Goal: Transaction & Acquisition: Subscribe to service/newsletter

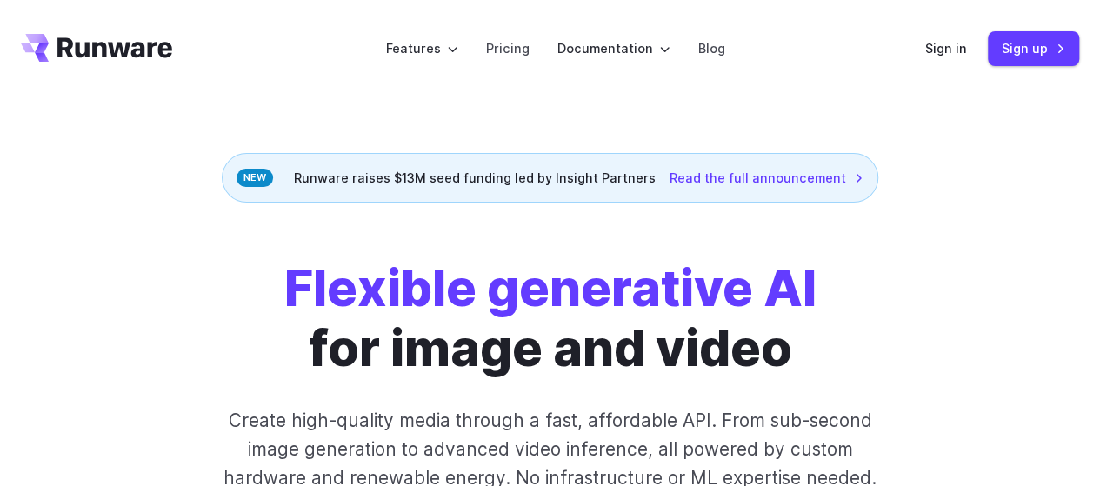
drag, startPoint x: 306, startPoint y: 177, endPoint x: 652, endPoint y: 174, distance: 346.2
click at [652, 174] on div "Runware raises $13M seed funding led by Insight Partners Read the full announce…" at bounding box center [550, 178] width 657 height 50
click at [652, 175] on div "Runware raises $13M seed funding led by Insight Partners Read the full announce…" at bounding box center [550, 178] width 657 height 50
click at [650, 177] on div "Runware raises $13M seed funding led by Insight Partners Read the full announce…" at bounding box center [550, 178] width 657 height 50
click at [652, 181] on div "Runware raises $13M seed funding led by Insight Partners Read the full announce…" at bounding box center [550, 178] width 657 height 50
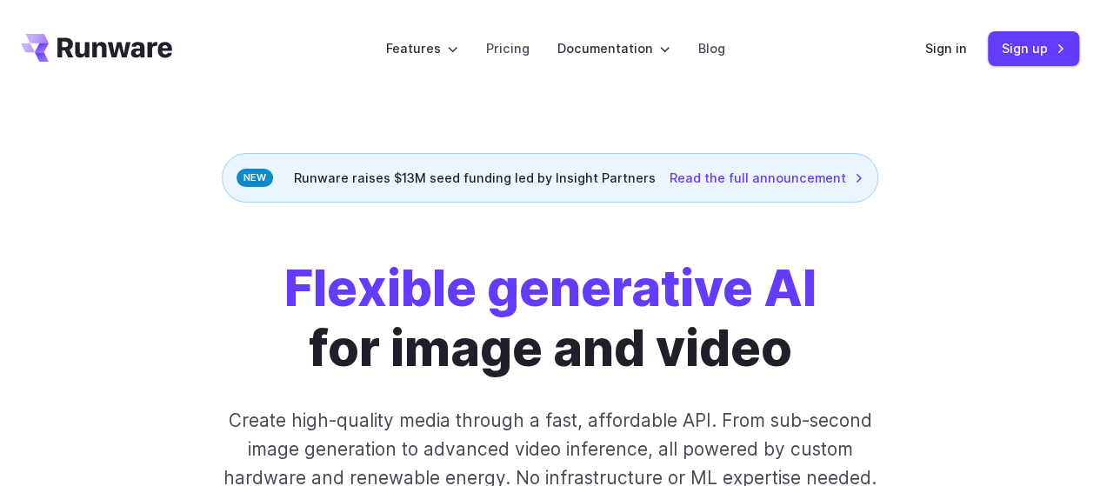
click at [421, 178] on div "Runware raises $13M seed funding led by Insight Partners Read the full announce…" at bounding box center [550, 178] width 657 height 50
drag, startPoint x: 311, startPoint y: 174, endPoint x: 384, endPoint y: 175, distance: 73.1
click at [384, 175] on div "Runware raises $13M seed funding led by Insight Partners Read the full announce…" at bounding box center [550, 178] width 657 height 50
click at [306, 177] on div "Runware raises $13M seed funding led by Insight Partners Read the full announce…" at bounding box center [550, 178] width 657 height 50
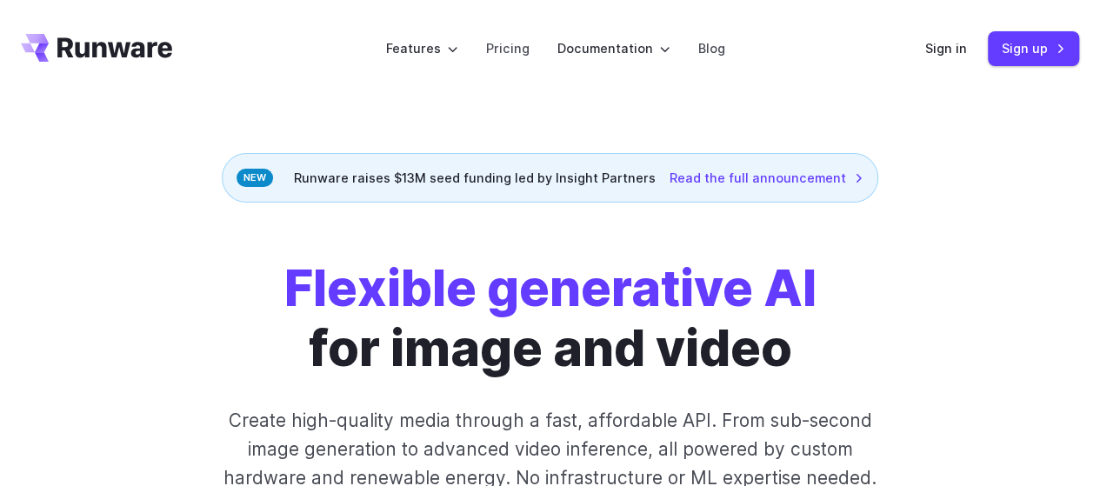
drag, startPoint x: 306, startPoint y: 173, endPoint x: 652, endPoint y: 179, distance: 346.3
click at [652, 179] on div "Runware raises $13M seed funding led by Insight Partners Read the full announce…" at bounding box center [550, 178] width 657 height 50
drag, startPoint x: 351, startPoint y: 51, endPoint x: 774, endPoint y: 57, distance: 423.7
click at [772, 57] on header "Features Tasks Image generation Video generation Sonic Inference Engine™ Models…" at bounding box center [550, 48] width 1100 height 97
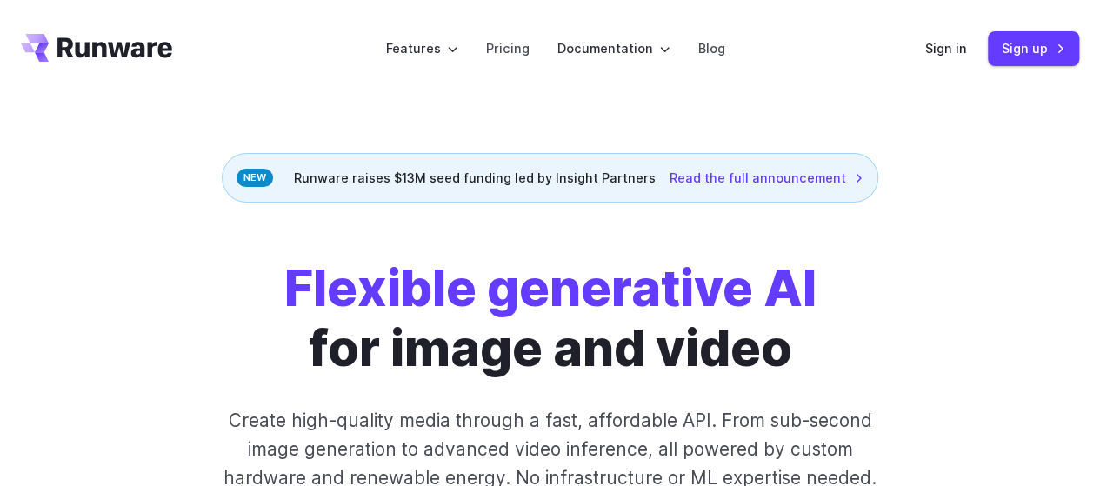
drag, startPoint x: 730, startPoint y: 50, endPoint x: 344, endPoint y: 57, distance: 386.3
click at [344, 57] on header "Features Tasks Image generation Video generation Sonic Inference Engine™ Models…" at bounding box center [550, 48] width 1100 height 97
click at [937, 43] on link "Sign in" at bounding box center [947, 48] width 42 height 20
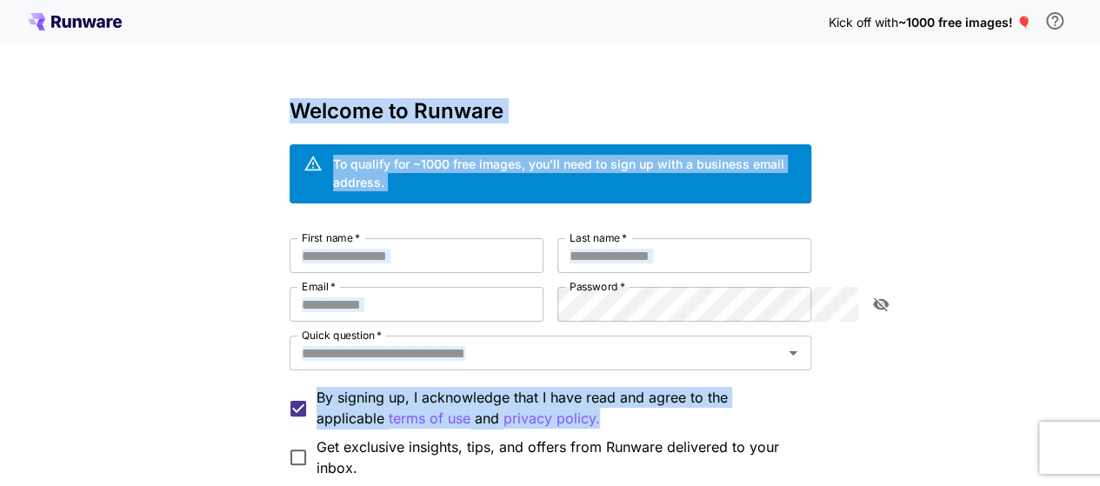
drag, startPoint x: 925, startPoint y: 363, endPoint x: 177, endPoint y: 91, distance: 795.0
click at [177, 91] on div "Kick off with ~1000 free images! 🎈 Welcome to Runware To qualify for ~1000 free…" at bounding box center [550, 339] width 1100 height 678
click at [170, 101] on div "Kick off with ~1000 free images! 🎈 Welcome to Runware To qualify for ~1000 free…" at bounding box center [550, 339] width 1100 height 678
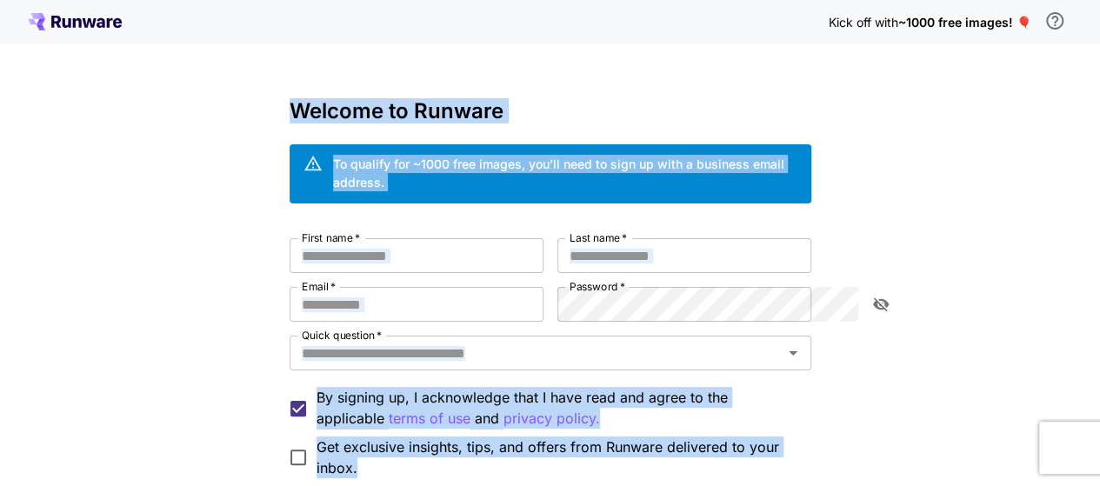
drag, startPoint x: 191, startPoint y: 102, endPoint x: 877, endPoint y: 432, distance: 761.8
click at [879, 431] on div "Kick off with ~1000 free images! 🎈 Welcome to Runware To qualify for ~1000 free…" at bounding box center [550, 339] width 1100 height 678
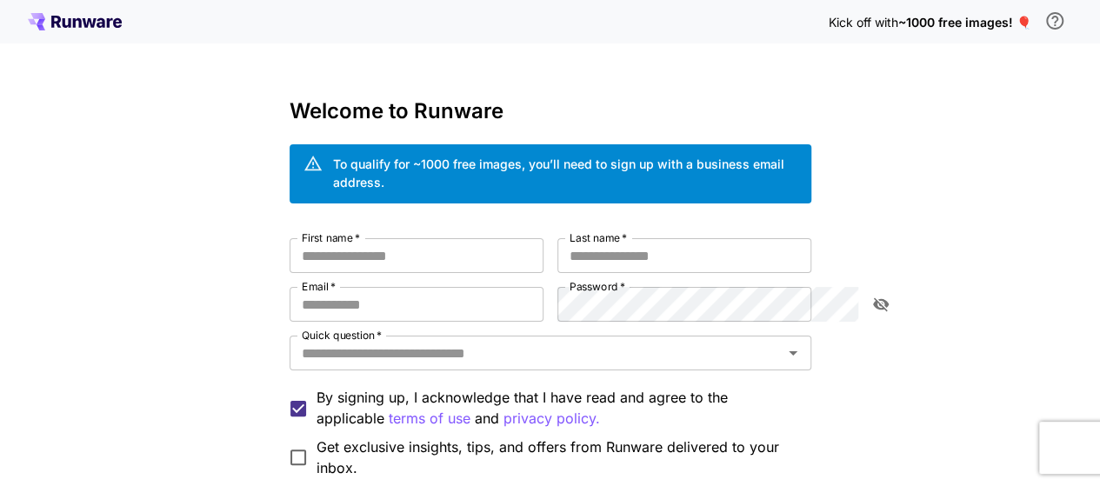
click at [812, 441] on div "Get exclusive insights, tips, and offers from Runware delivered to your inbox." at bounding box center [551, 458] width 522 height 42
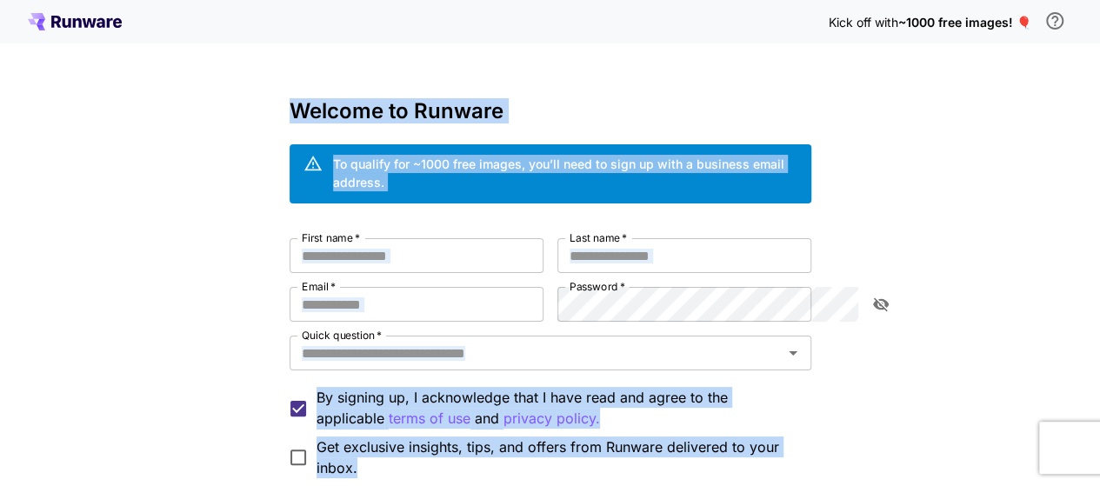
drag, startPoint x: 796, startPoint y: 453, endPoint x: 177, endPoint y: 102, distance: 711.4
click at [177, 102] on div "Kick off with ~1000 free images! 🎈 Welcome to Runware To qualify for ~1000 free…" at bounding box center [550, 339] width 1100 height 678
click at [165, 109] on div "Kick off with ~1000 free images! 🎈 Welcome to Runware To qualify for ~1000 free…" at bounding box center [550, 339] width 1100 height 678
click at [169, 97] on div "Kick off with ~1000 free images! 🎈 Welcome to Runware To qualify for ~1000 free…" at bounding box center [550, 339] width 1100 height 678
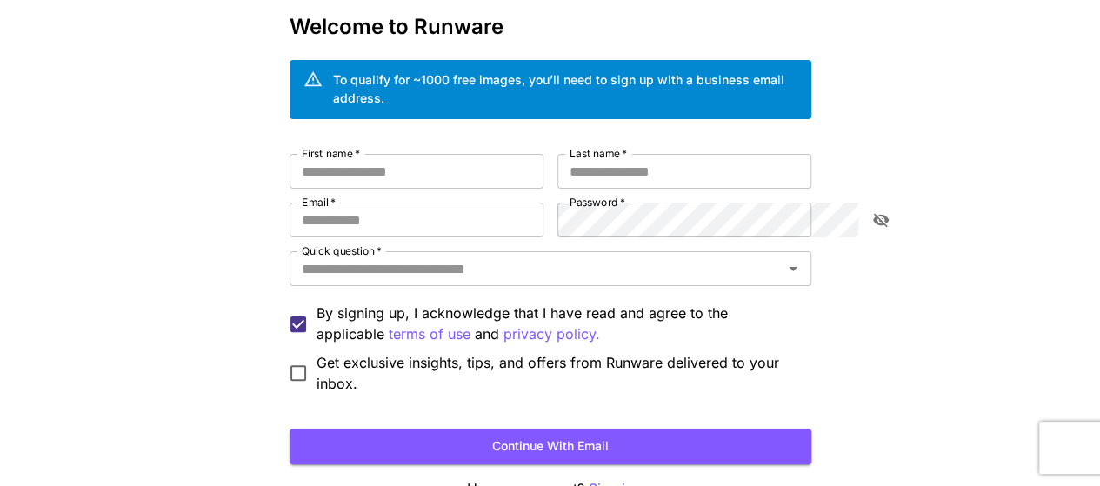
scroll to position [80, 0]
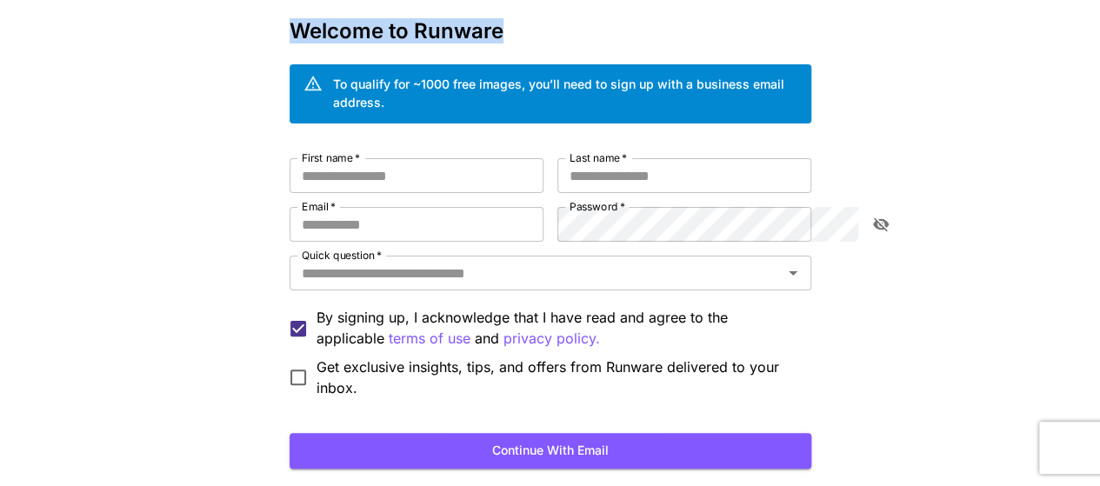
drag, startPoint x: 200, startPoint y: 24, endPoint x: 421, endPoint y: 27, distance: 221.0
click at [421, 27] on div "Kick off with ~1000 free images! 🎈 Welcome to Runware To qualify for ~1000 free…" at bounding box center [550, 259] width 1100 height 678
click at [432, 30] on h3 "Welcome to Runware" at bounding box center [551, 31] width 522 height 24
drag, startPoint x: 408, startPoint y: 31, endPoint x: 174, endPoint y: 41, distance: 234.2
click at [195, 30] on div "Kick off with ~1000 free images! 🎈 Welcome to Runware To qualify for ~1000 free…" at bounding box center [550, 259] width 1100 height 678
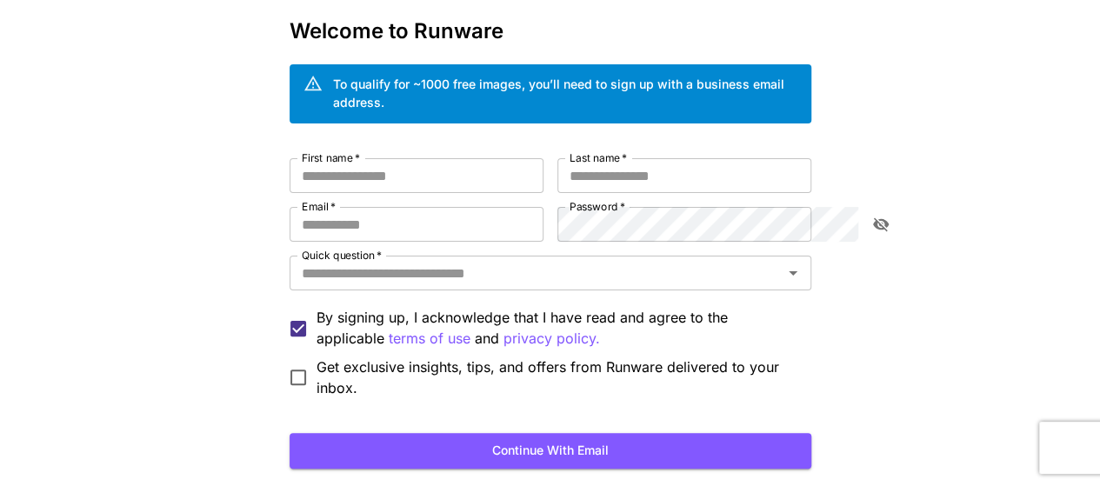
click at [142, 56] on div "Kick off with ~1000 free images! 🎈 Welcome to Runware To qualify for ~1000 free…" at bounding box center [550, 259] width 1100 height 678
click at [341, 162] on input "First name   *" at bounding box center [417, 175] width 254 height 35
click at [344, 158] on input "First name   *" at bounding box center [417, 175] width 254 height 35
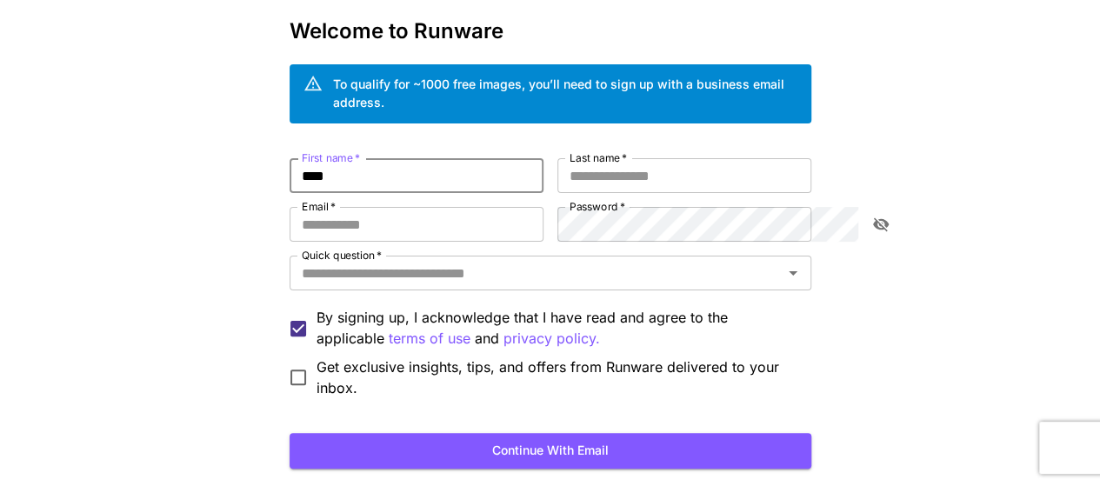
drag, startPoint x: 338, startPoint y: 159, endPoint x: 177, endPoint y: 155, distance: 161.0
click at [179, 154] on div "Kick off with ~1000 free images! 🎈 Welcome to Runware To qualify for ~1000 free…" at bounding box center [550, 259] width 1100 height 678
type input "****"
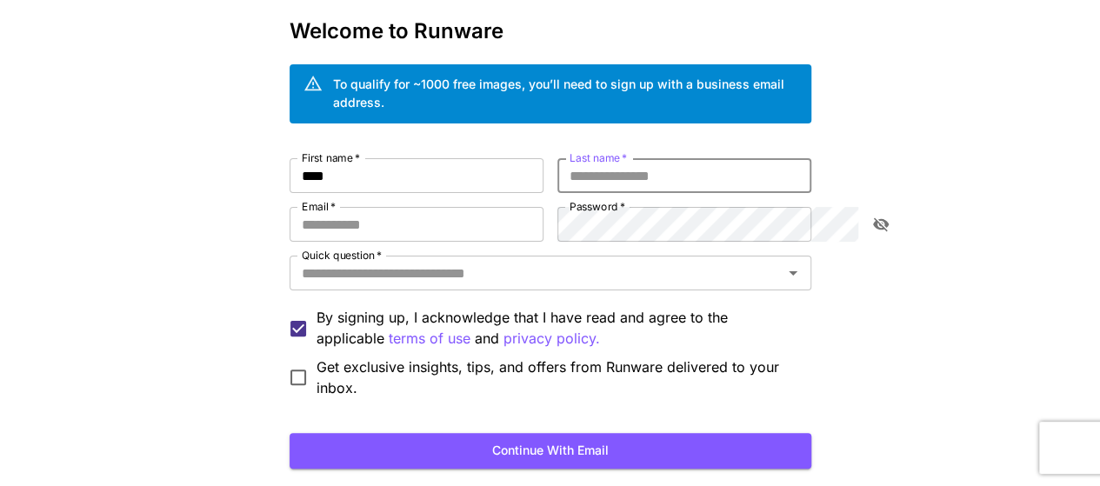
click at [681, 158] on input "Last name   *" at bounding box center [685, 175] width 254 height 35
type input "****"
click at [290, 207] on input "Email   *" at bounding box center [417, 224] width 254 height 35
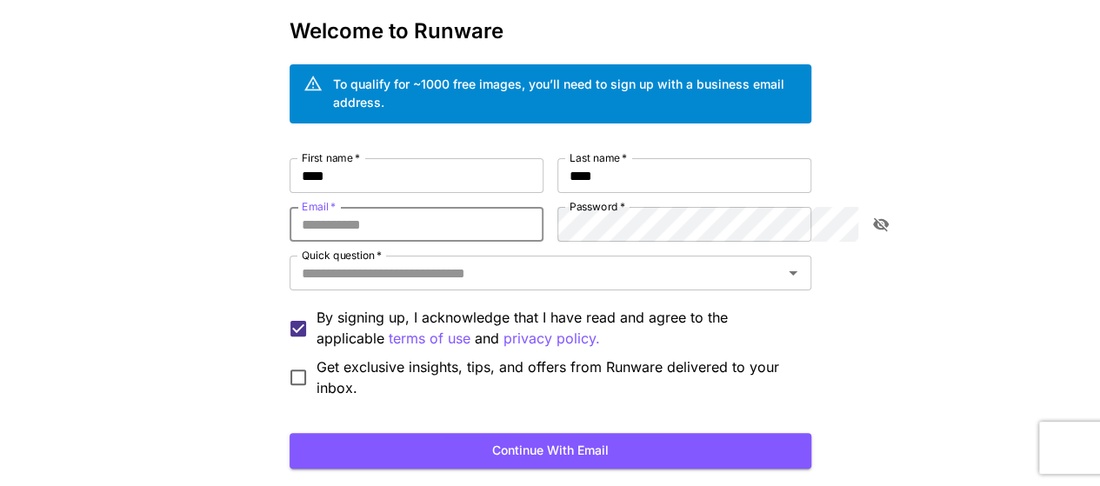
type input "**********"
click at [499, 211] on div "**********" at bounding box center [551, 278] width 522 height 240
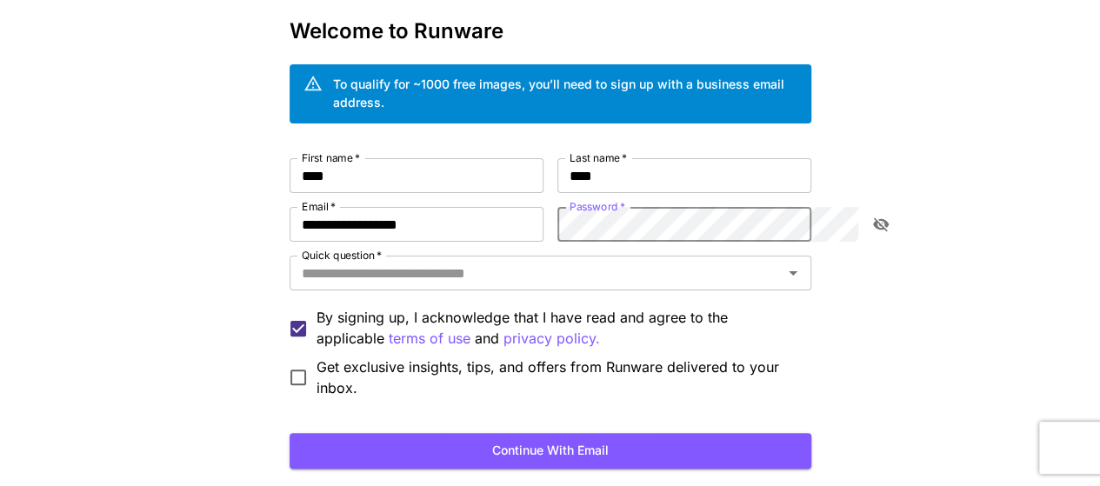
click at [812, 213] on div "Password   *" at bounding box center [685, 224] width 254 height 35
click at [883, 216] on icon "toggle password visibility" at bounding box center [880, 224] width 17 height 17
click at [1007, 159] on div "**********" at bounding box center [550, 259] width 1100 height 678
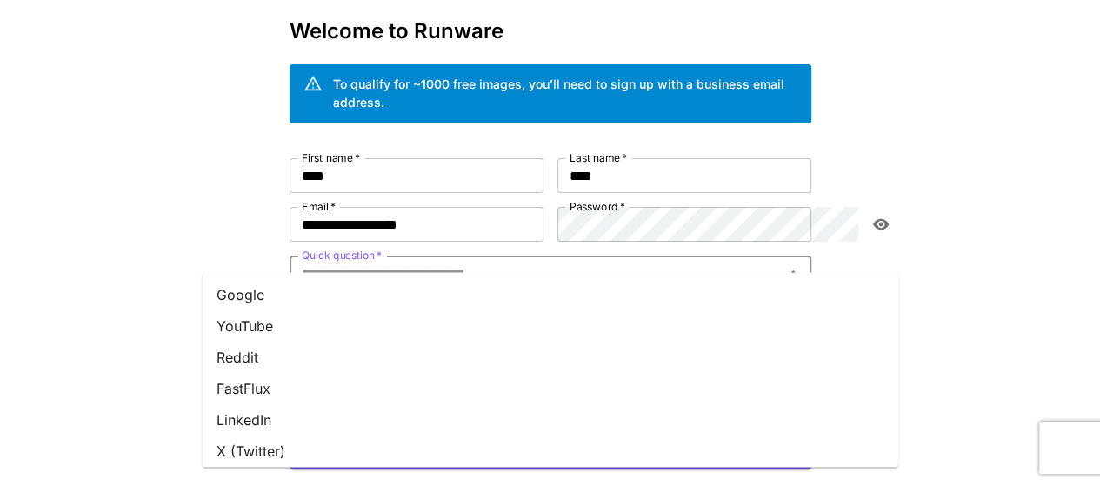
click at [295, 261] on input "Quick question   *" at bounding box center [536, 273] width 483 height 24
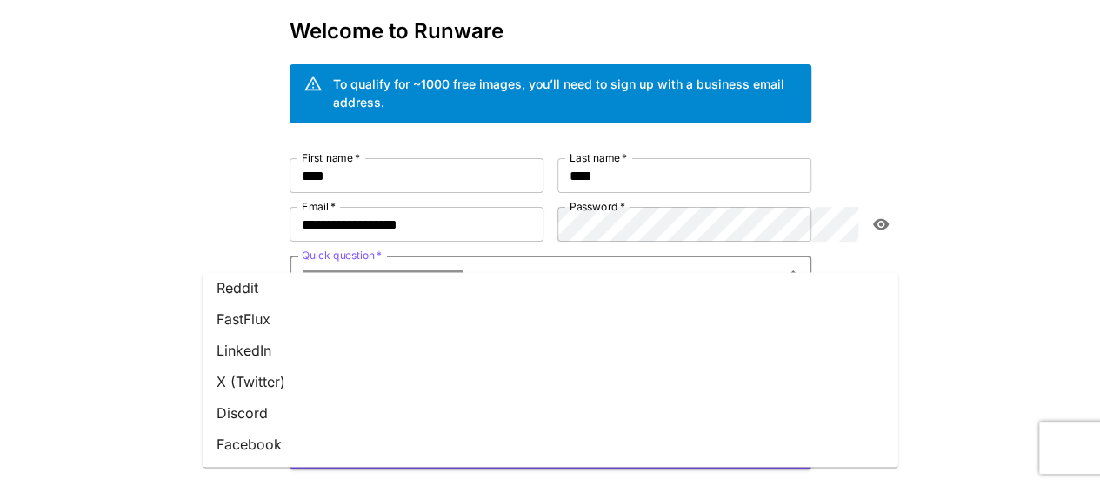
scroll to position [0, 0]
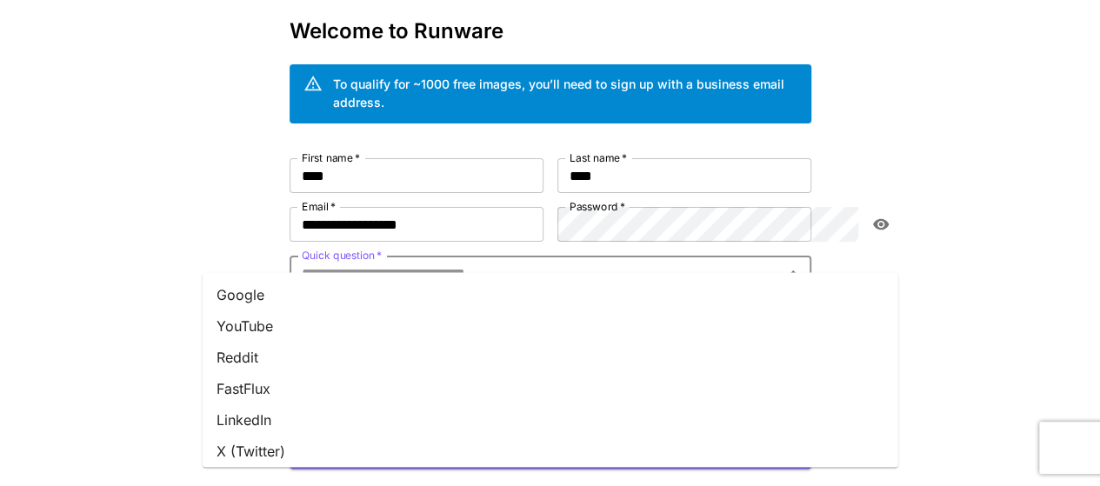
click at [268, 289] on li "Google" at bounding box center [551, 294] width 696 height 31
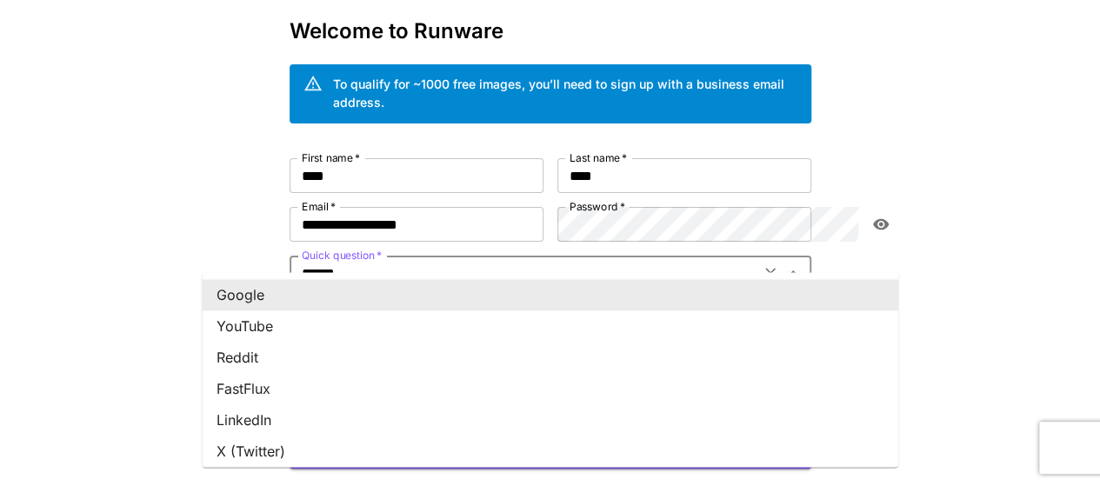
click at [295, 261] on input "******" at bounding box center [525, 273] width 460 height 24
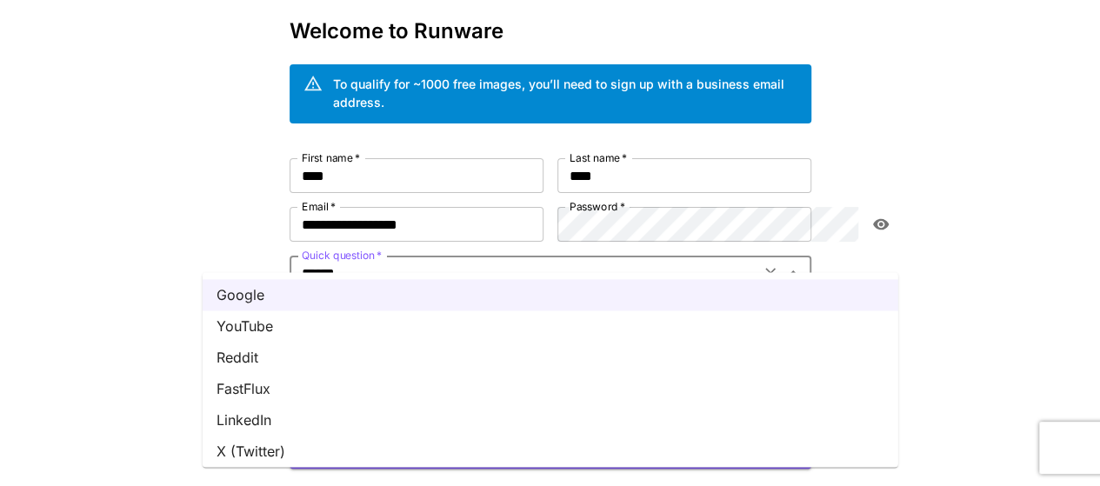
click at [257, 455] on li "X (Twitter)" at bounding box center [551, 451] width 696 height 31
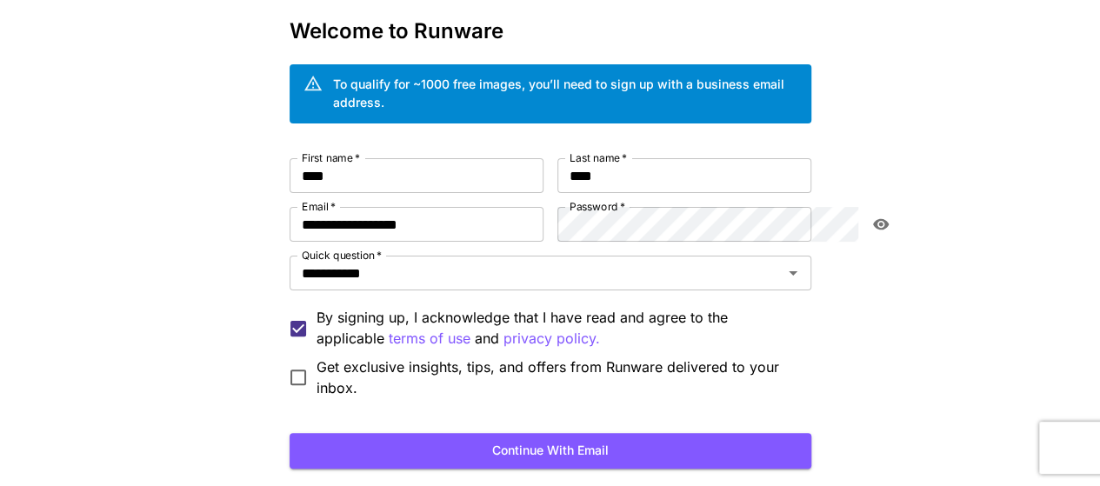
click at [144, 194] on div "**********" at bounding box center [550, 259] width 1100 height 678
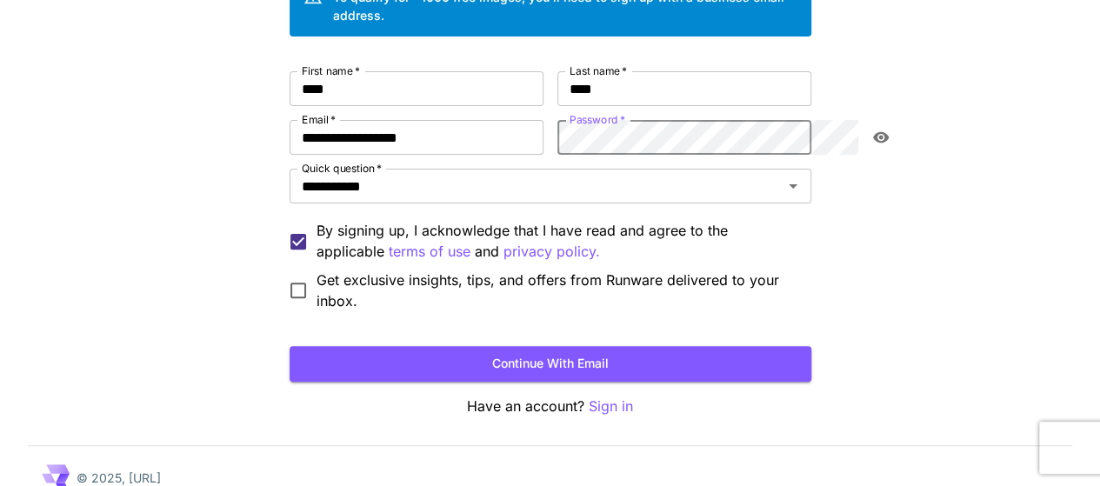
click at [545, 123] on div "**********" at bounding box center [551, 191] width 522 height 240
click at [553, 346] on button "Continue with email" at bounding box center [551, 364] width 522 height 36
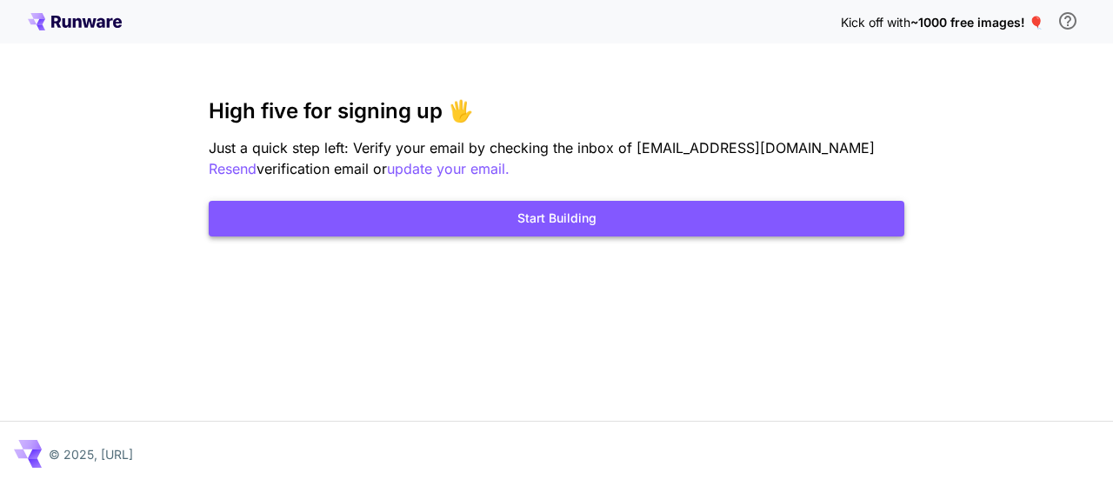
click at [552, 217] on button "Start Building" at bounding box center [557, 219] width 696 height 36
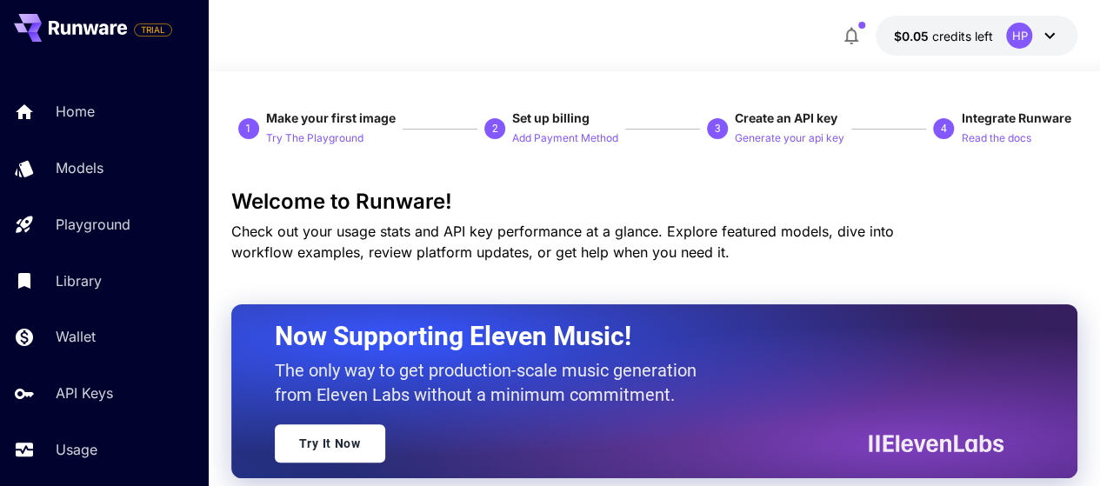
click at [1058, 30] on icon at bounding box center [1050, 35] width 21 height 21
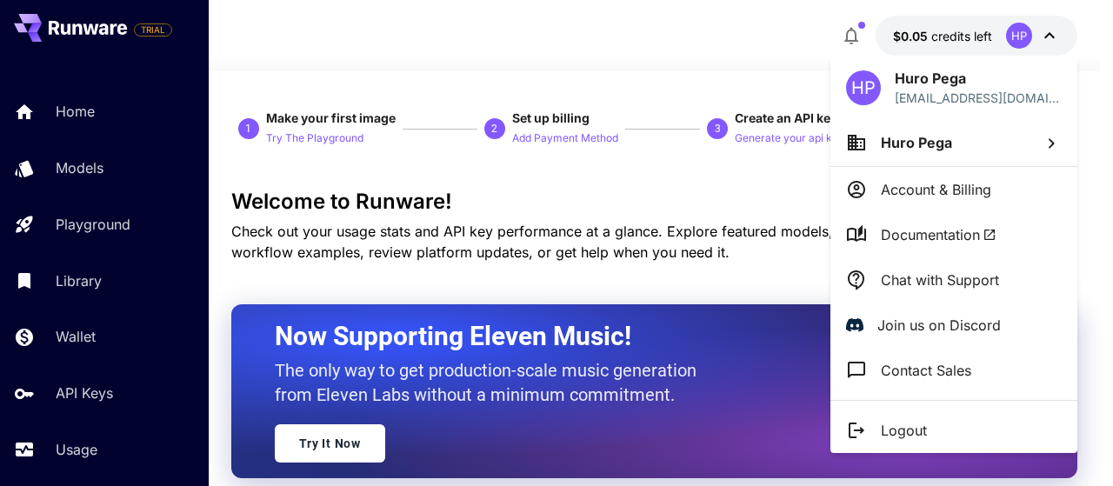
click at [1100, 137] on div at bounding box center [556, 243] width 1113 height 486
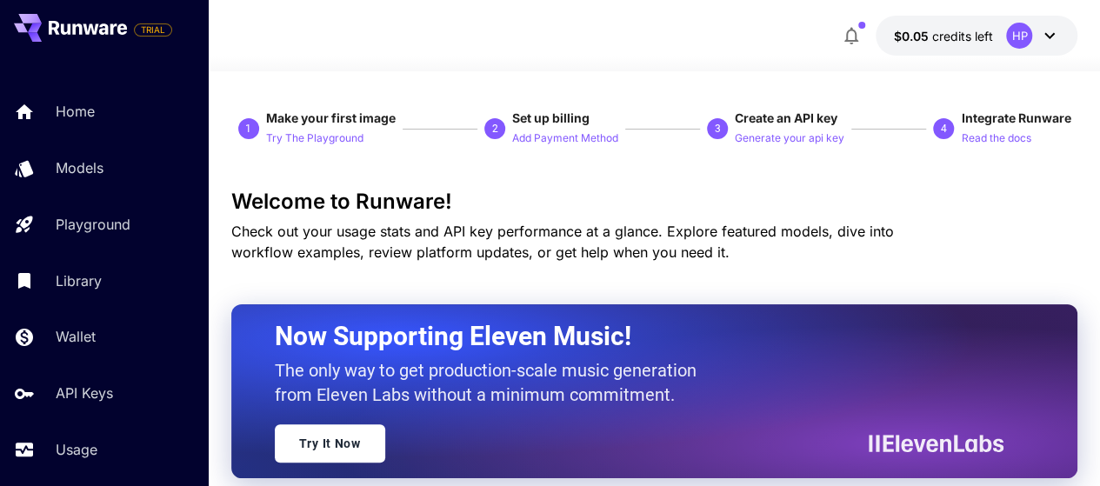
click at [851, 38] on icon "button" at bounding box center [851, 35] width 21 height 21
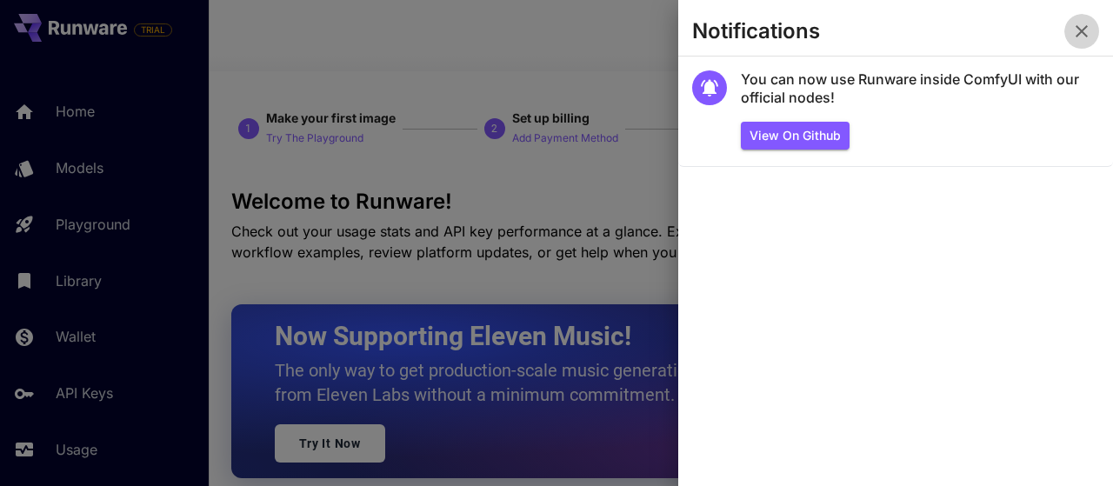
click at [1080, 27] on icon "button" at bounding box center [1082, 31] width 21 height 21
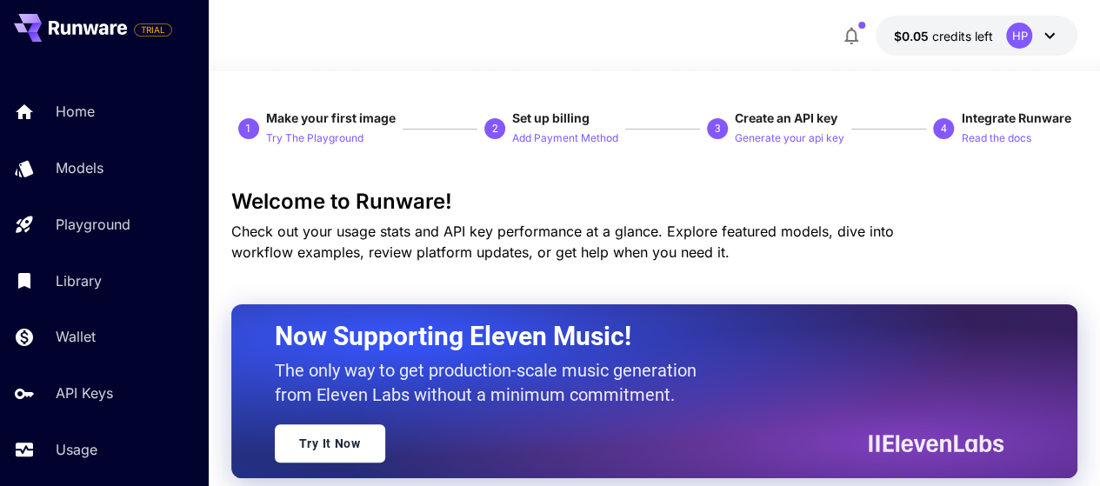
click at [1054, 34] on icon at bounding box center [1050, 36] width 10 height 6
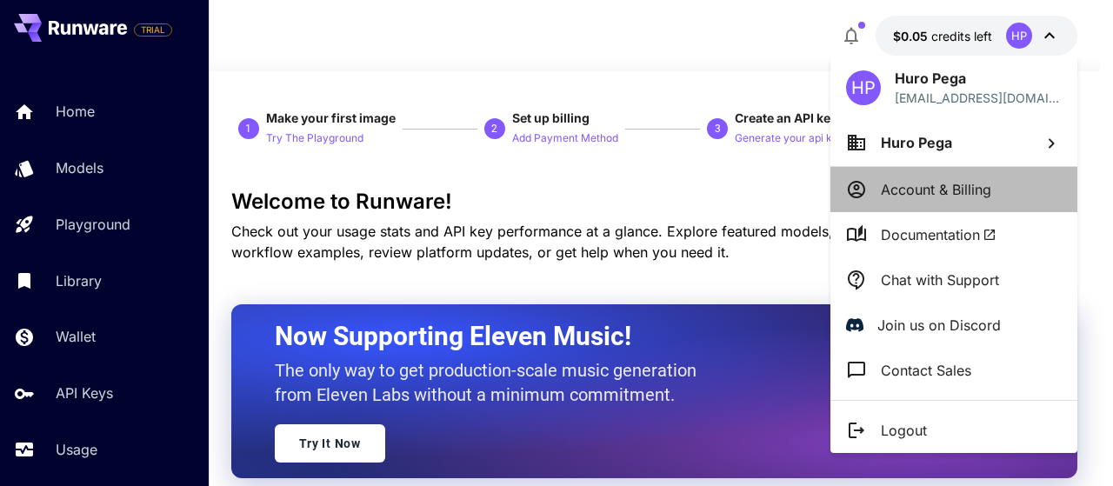
click at [963, 191] on p "Account & Billing" at bounding box center [936, 189] width 110 height 21
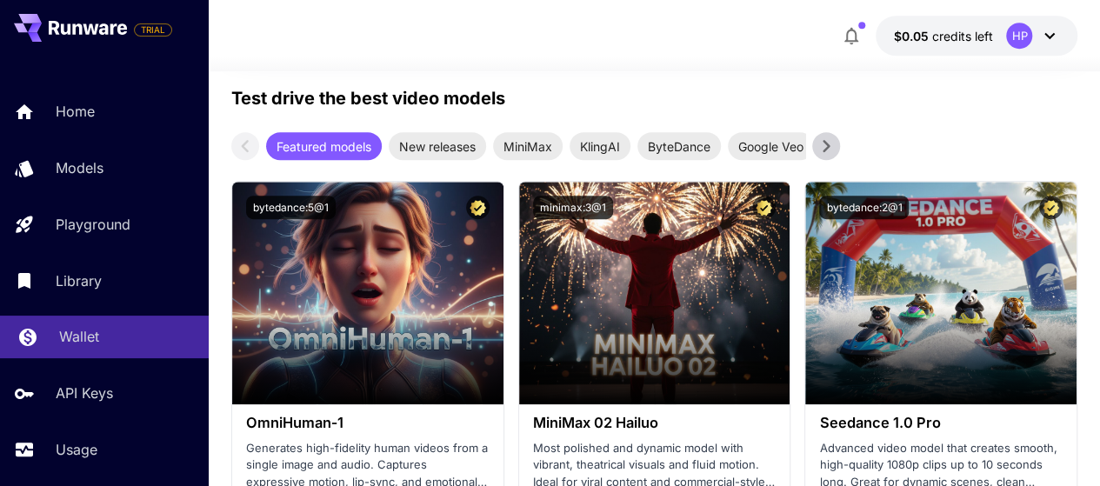
click at [84, 344] on p "Wallet" at bounding box center [79, 336] width 40 height 21
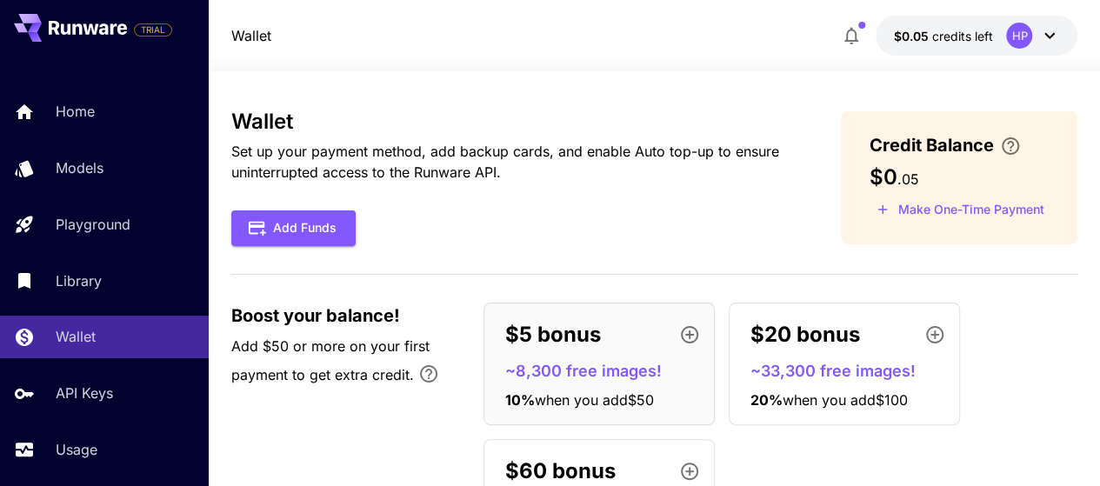
scroll to position [87, 0]
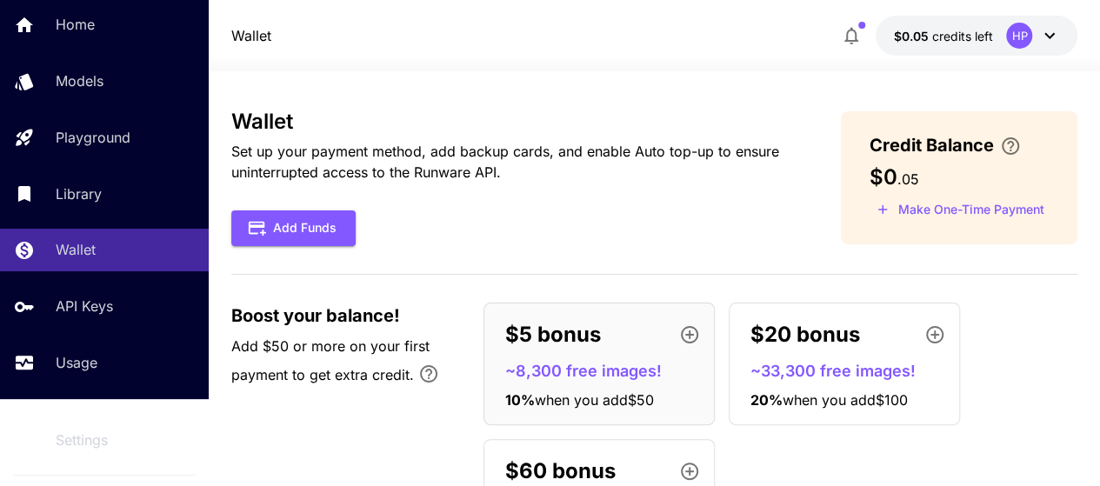
click at [311, 119] on h3 "Wallet" at bounding box center [508, 122] width 555 height 24
drag, startPoint x: 231, startPoint y: 120, endPoint x: 312, endPoint y: 122, distance: 81.8
click at [312, 122] on h3 "Wallet" at bounding box center [508, 122] width 555 height 24
click at [315, 122] on h3 "Wallet" at bounding box center [508, 122] width 555 height 24
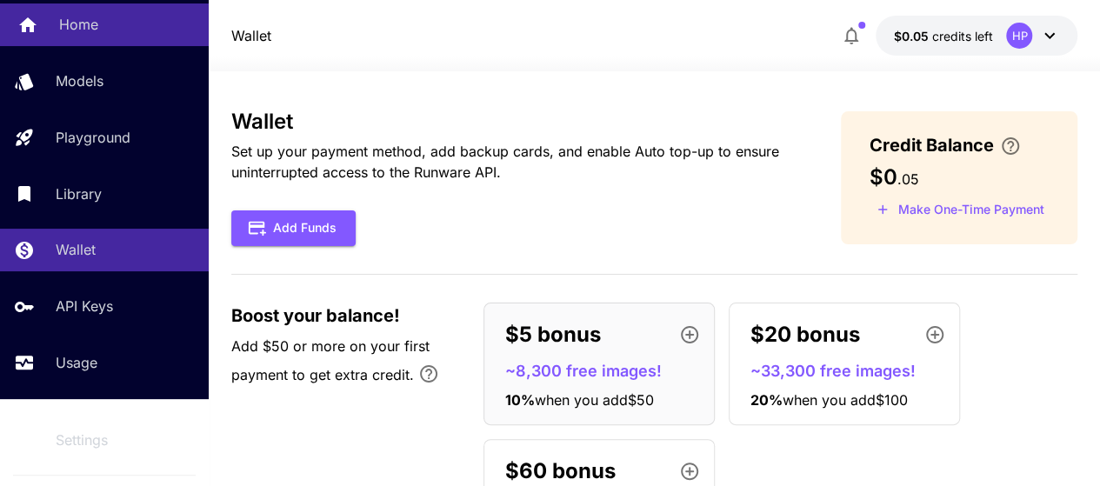
click at [104, 32] on div "Home" at bounding box center [127, 24] width 136 height 21
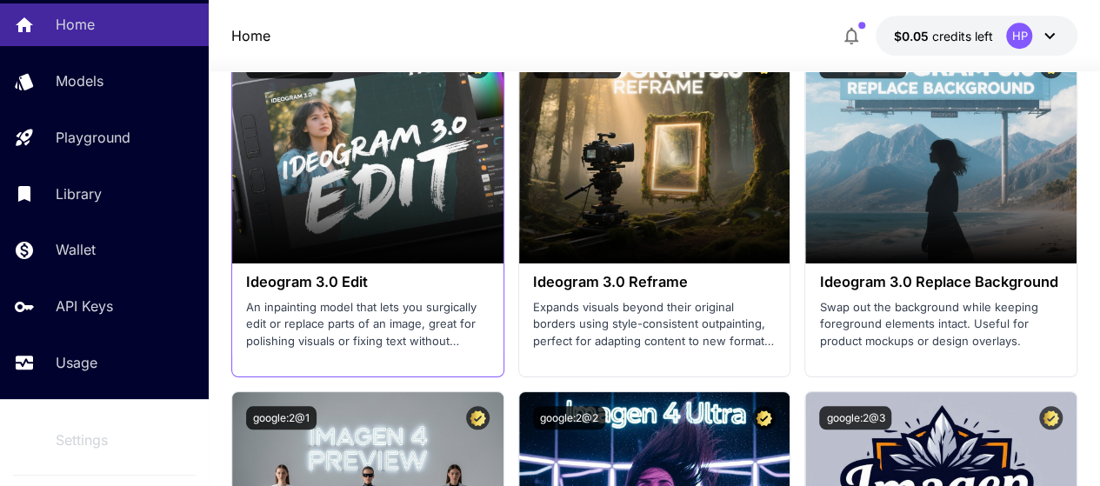
scroll to position [4088, 0]
